Goal: Navigation & Orientation: Go to known website

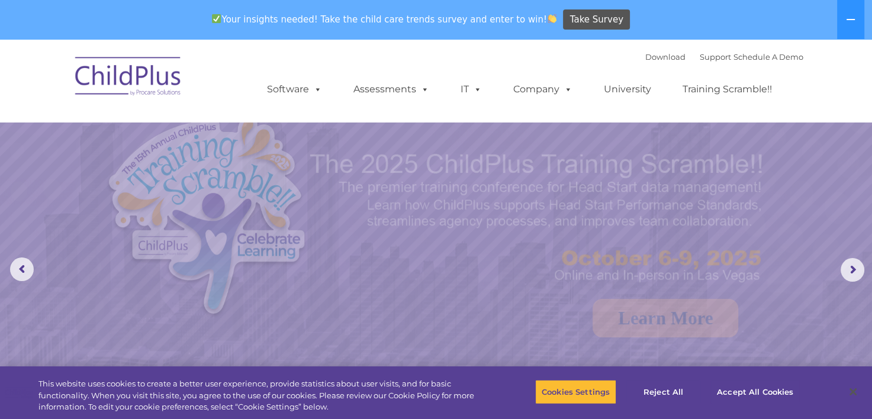
select select "MEDIUM"
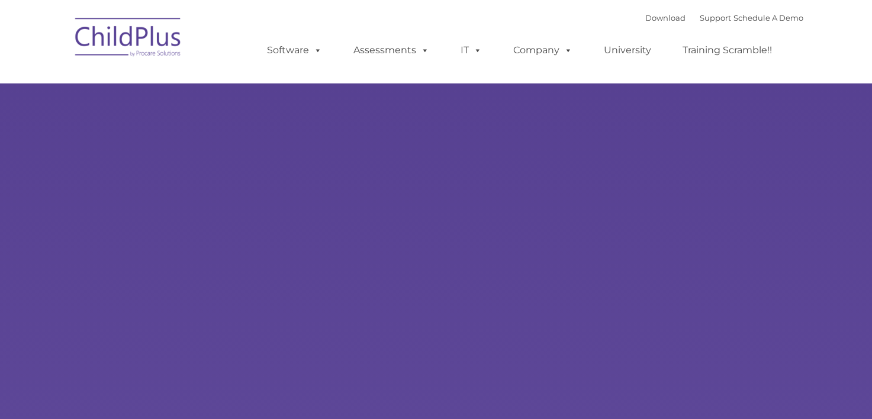
type input ""
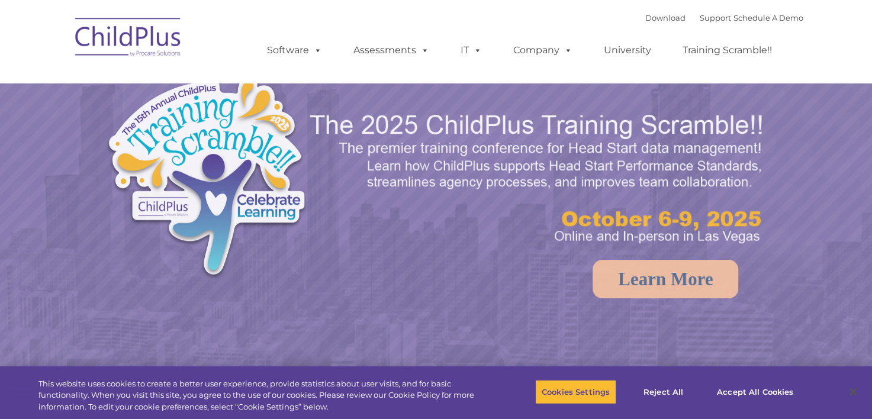
select select "MEDIUM"
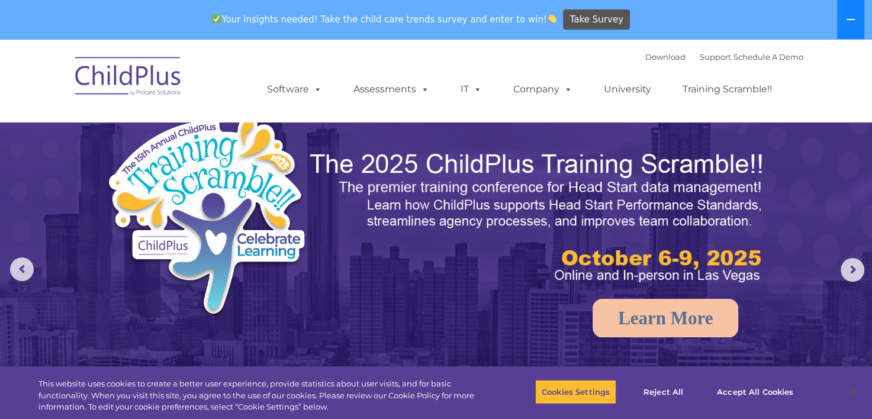
click at [843, 27] on button at bounding box center [850, 19] width 27 height 39
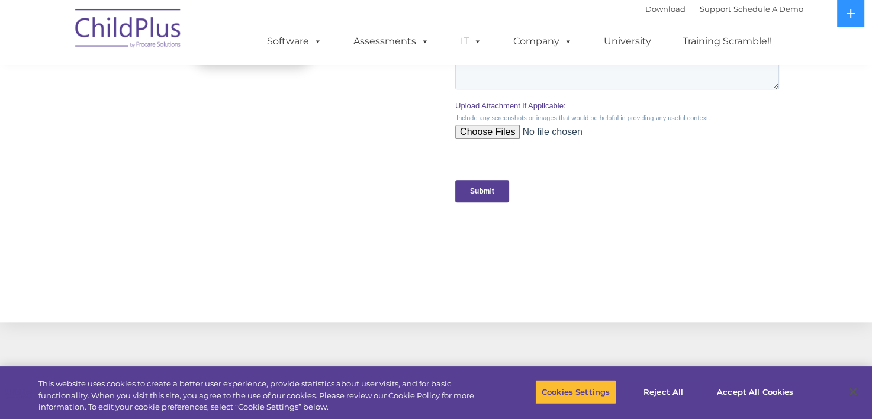
scroll to position [1168, 0]
